Goal: Go to known website: Go to known website

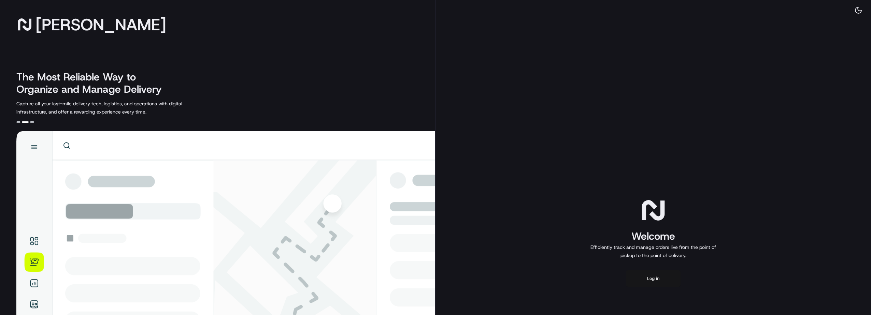
click at [655, 280] on button "Log in" at bounding box center [653, 279] width 55 height 16
